Goal: Task Accomplishment & Management: Use online tool/utility

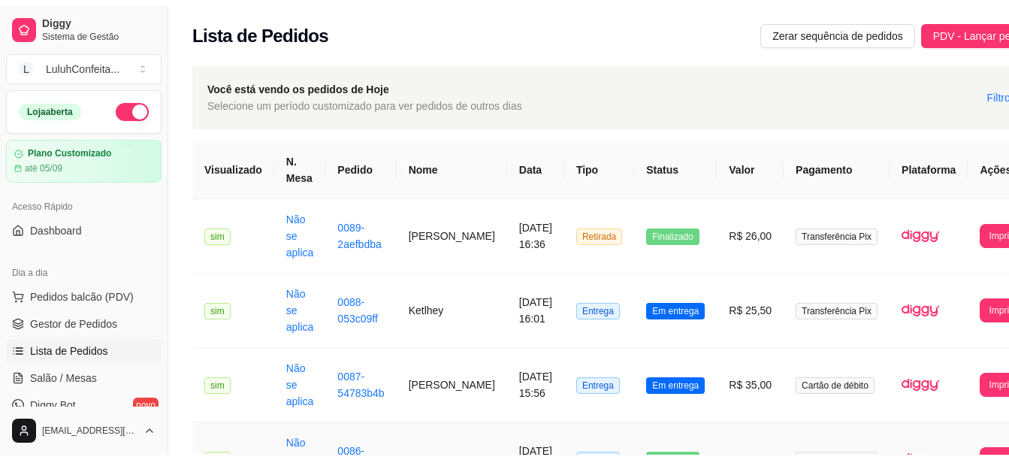
scroll to position [531, 0]
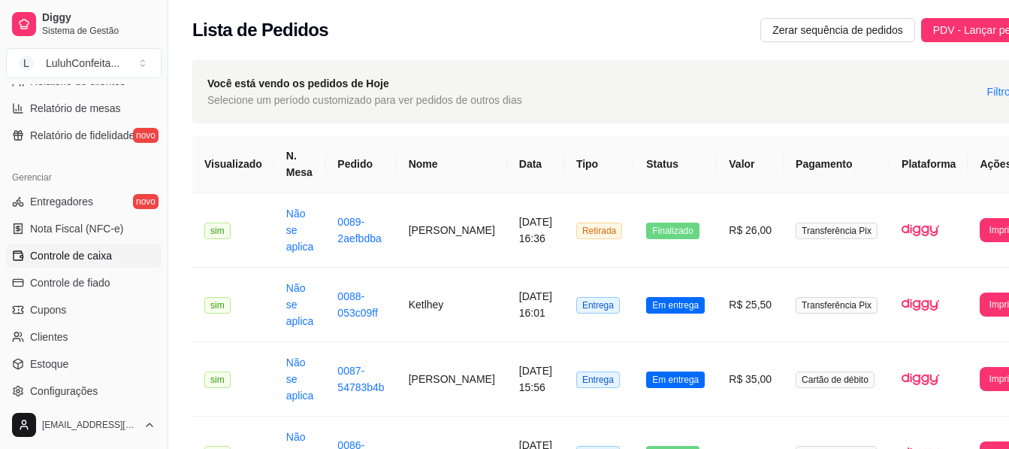
click at [103, 259] on span "Controle de caixa" at bounding box center [71, 255] width 82 height 15
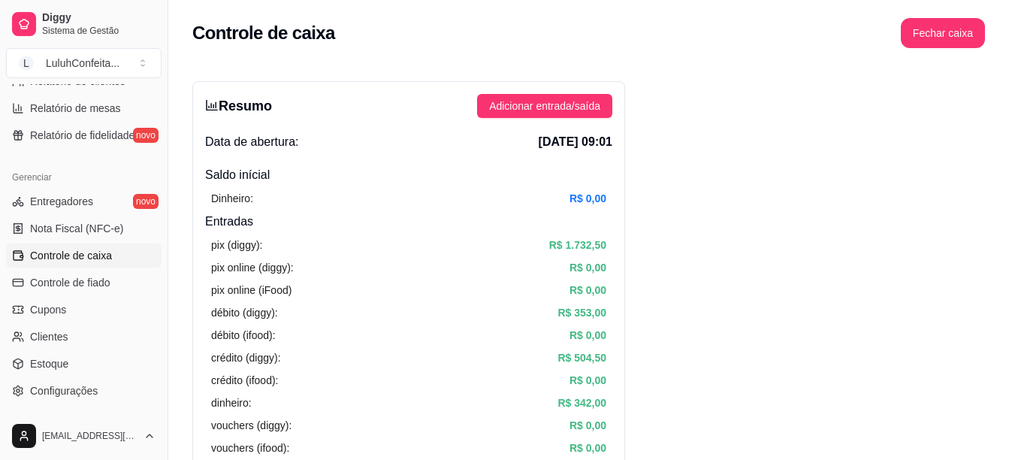
drag, startPoint x: 1008, startPoint y: 85, endPoint x: 1009, endPoint y: 137, distance: 51.9
click at [1008, 137] on html "Diggy Sistema de Gestão L LuluhConfeita ... Loja aberta Plano Customizado até 0…" at bounding box center [504, 230] width 1009 height 460
drag, startPoint x: 1009, startPoint y: 137, endPoint x: 876, endPoint y: 192, distance: 143.9
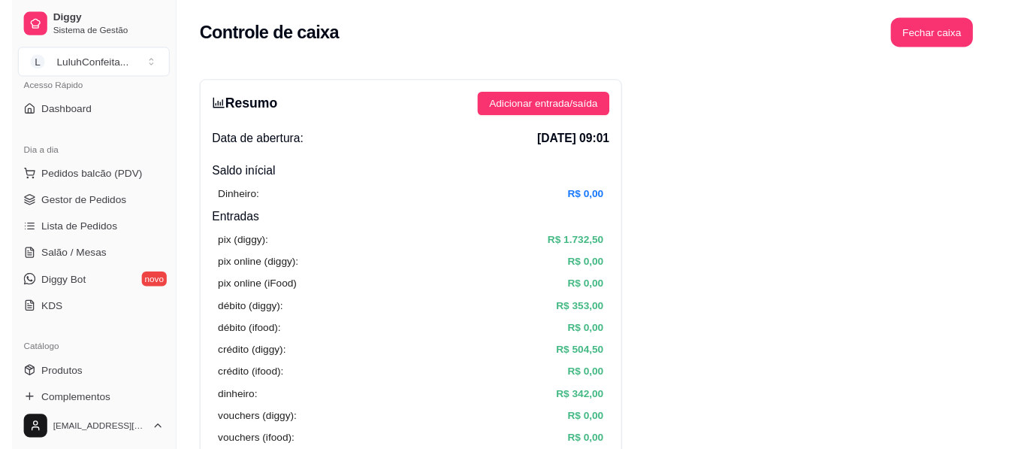
scroll to position [110, 0]
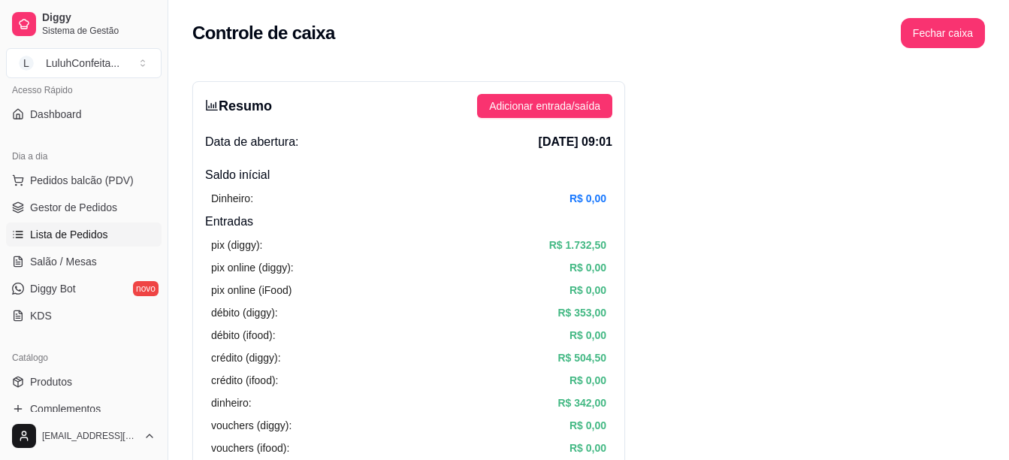
click at [52, 236] on span "Lista de Pedidos" at bounding box center [69, 234] width 78 height 15
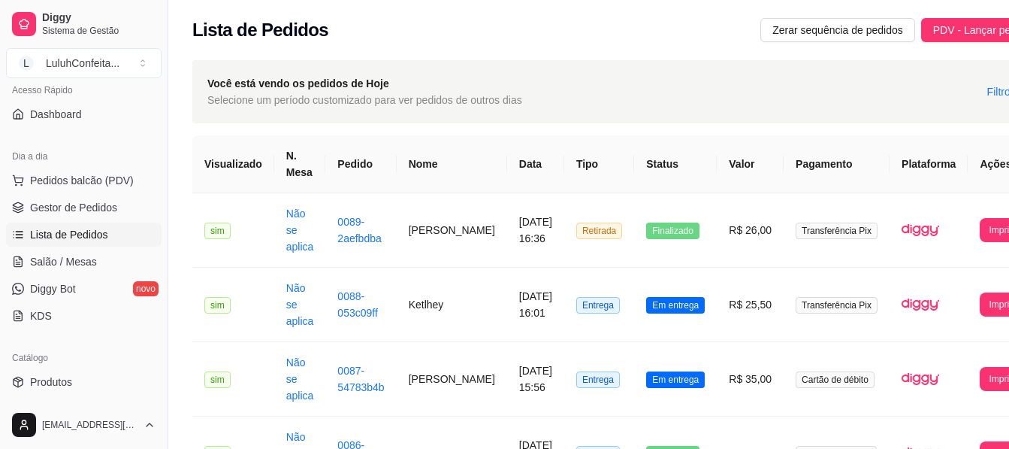
click at [6, 222] on link "Lista de Pedidos" at bounding box center [84, 234] width 156 height 24
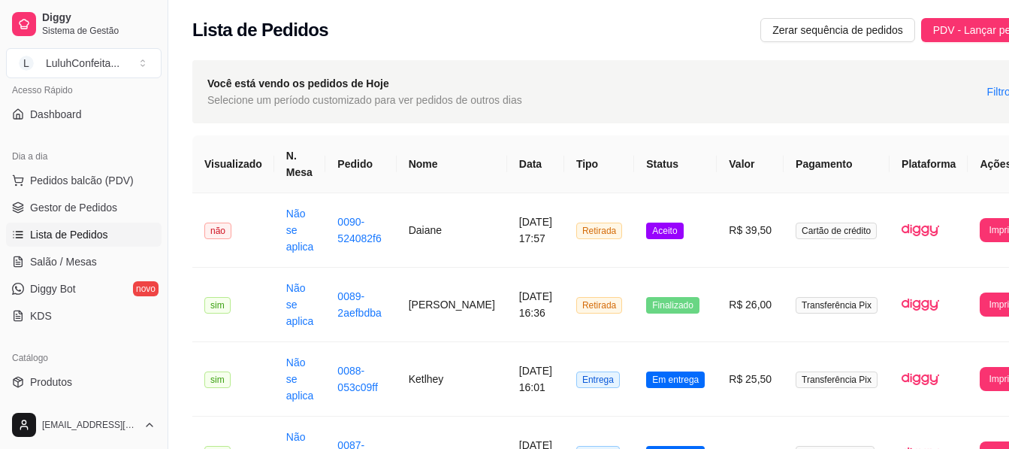
click at [854, 104] on div "Você está vendo os pedidos de Hoje Selecione um período customizado para ver pe…" at bounding box center [617, 91] width 851 height 63
click at [588, 62] on div "Você está vendo os pedidos de Hoje Selecione um período customizado para ver pe…" at bounding box center [617, 91] width 851 height 63
click at [987, 222] on button "Imprimir" at bounding box center [1005, 229] width 49 height 23
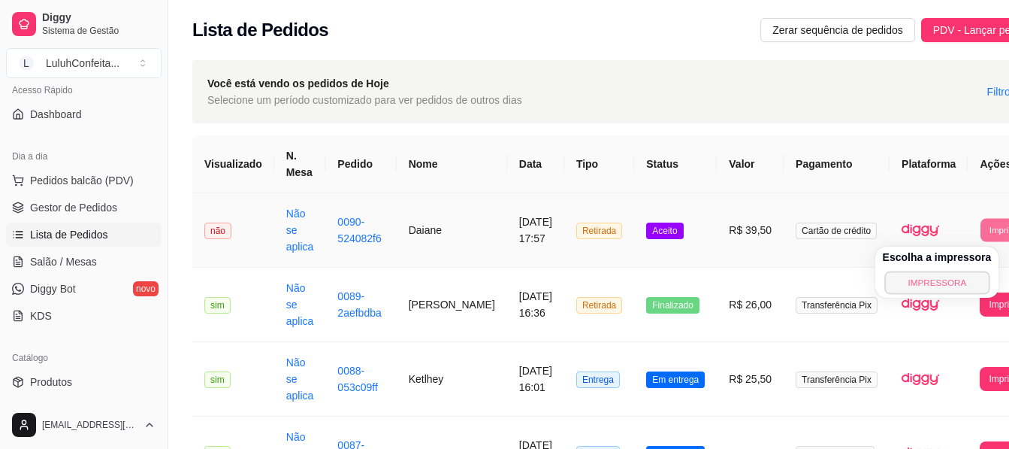
click at [923, 287] on button "IMPRESSORA" at bounding box center [936, 282] width 105 height 23
click at [981, 230] on button "Imprimir" at bounding box center [1005, 229] width 49 height 23
click at [937, 280] on button "IMPRESSORA" at bounding box center [936, 282] width 105 height 23
